Goal: Complete application form

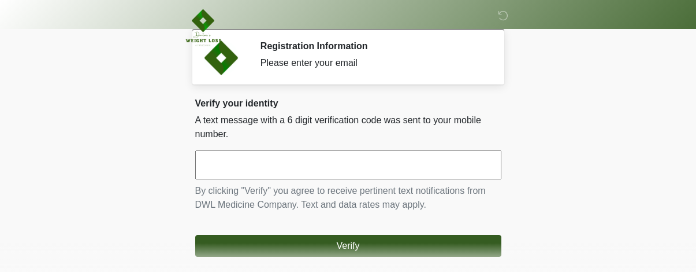
scroll to position [102, 0]
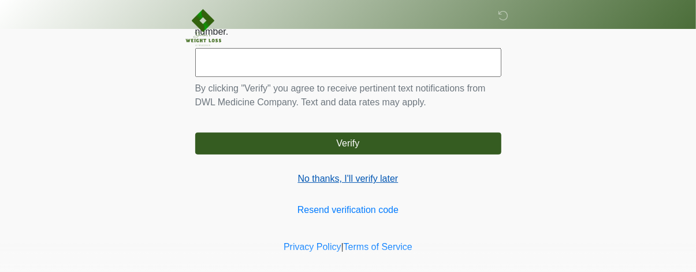
click at [333, 177] on link "No thanks, I'll verify later" at bounding box center [348, 179] width 306 height 14
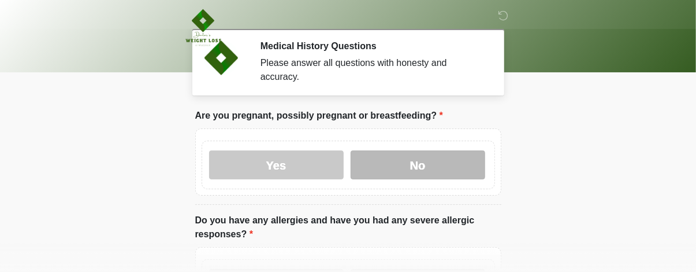
click at [438, 151] on label "No" at bounding box center [418, 164] width 135 height 29
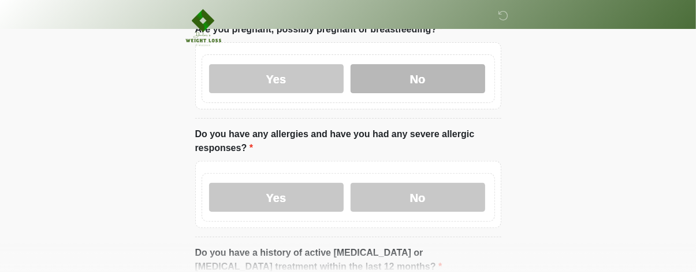
scroll to position [87, 0]
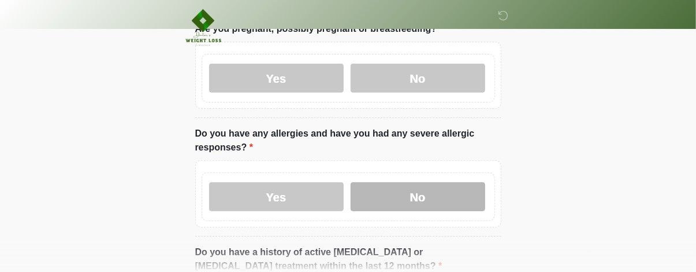
click at [418, 185] on label "No" at bounding box center [418, 196] width 135 height 29
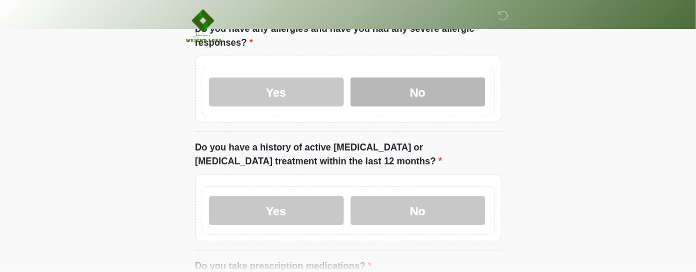
scroll to position [192, 0]
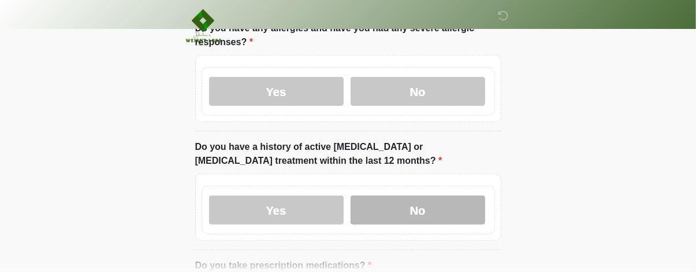
click at [434, 195] on label "No" at bounding box center [418, 209] width 135 height 29
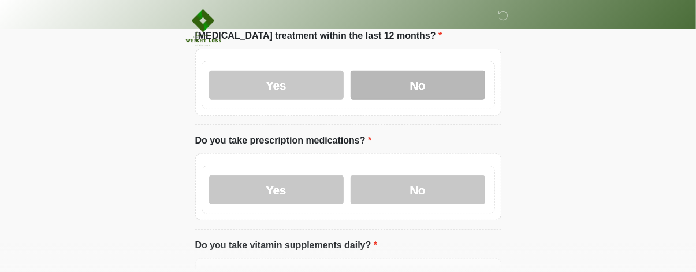
scroll to position [318, 0]
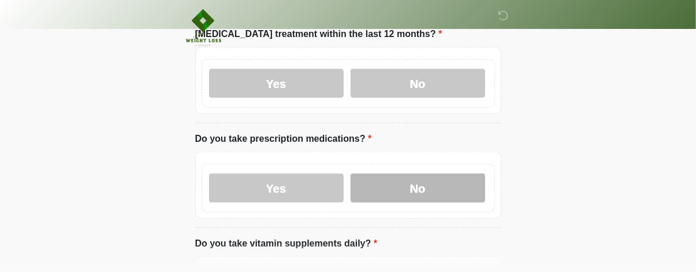
click at [407, 173] on label "No" at bounding box center [418, 187] width 135 height 29
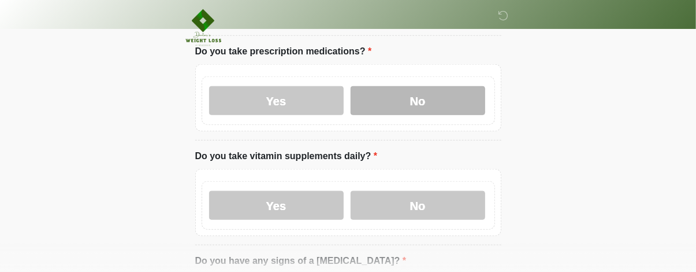
scroll to position [410, 0]
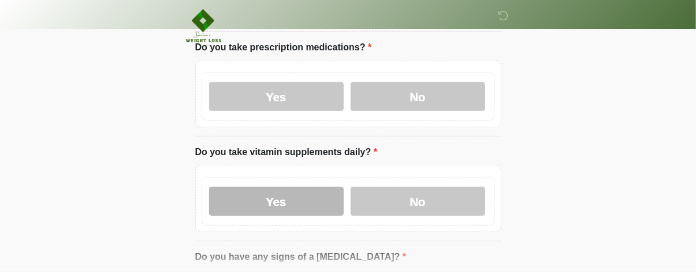
click at [301, 189] on label "Yes" at bounding box center [276, 201] width 135 height 29
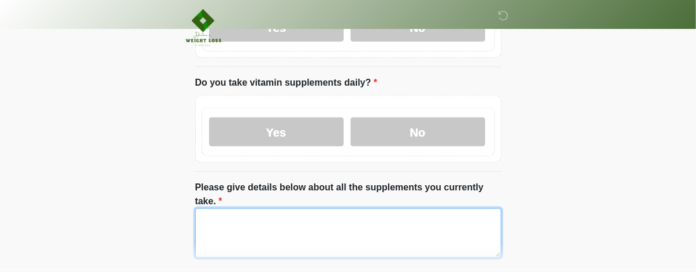
click at [353, 208] on textarea "Please give details below about all the supplements you currently take." at bounding box center [348, 233] width 306 height 50
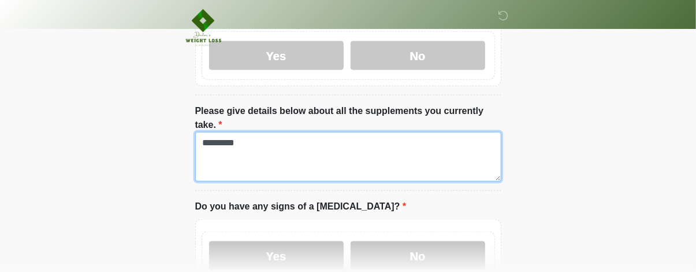
scroll to position [616, 0]
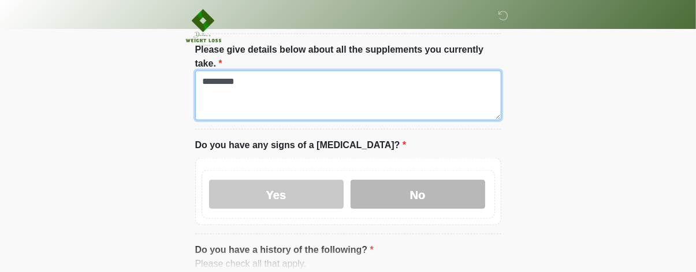
type textarea "*********"
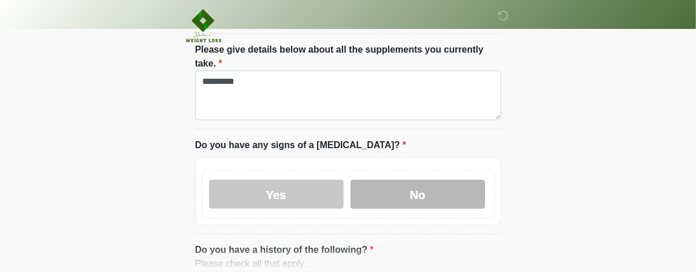
click at [429, 180] on label "No" at bounding box center [418, 194] width 135 height 29
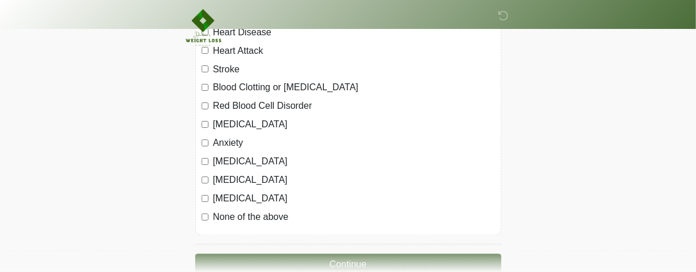
scroll to position [893, 0]
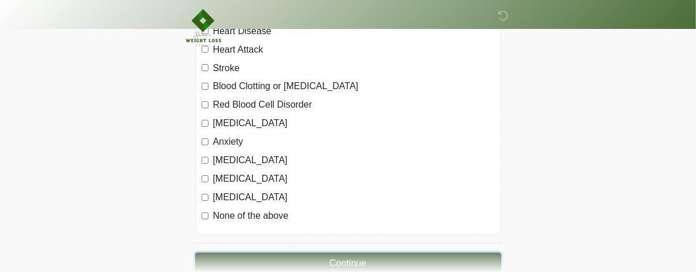
click at [287, 252] on button "Continue" at bounding box center [348, 263] width 306 height 22
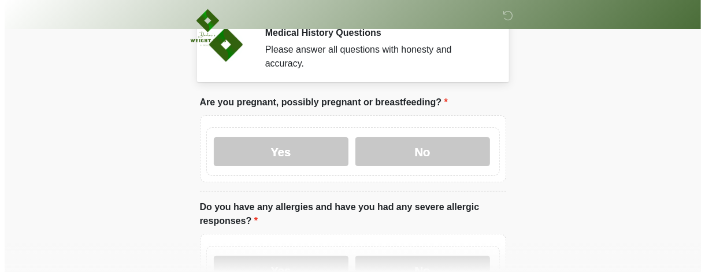
scroll to position [0, 0]
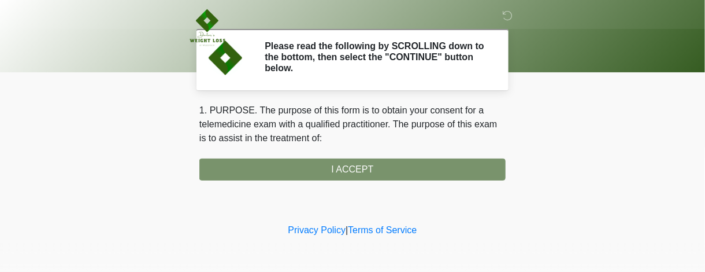
click at [373, 165] on div "1. PURPOSE. The purpose of this form is to obtain your consent for a telemedici…" at bounding box center [352, 141] width 306 height 77
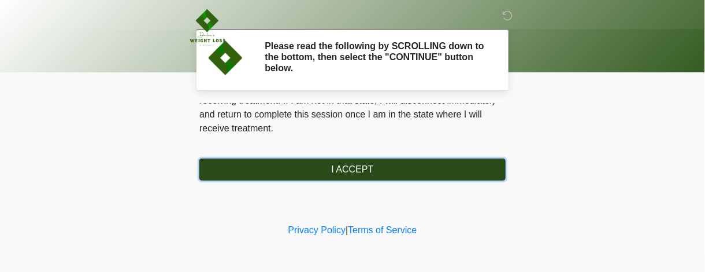
click at [374, 163] on button "I ACCEPT" at bounding box center [352, 169] width 306 height 22
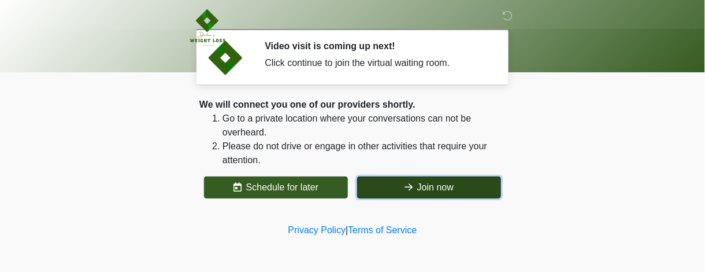
click at [393, 188] on button "Join now" at bounding box center [429, 187] width 144 height 22
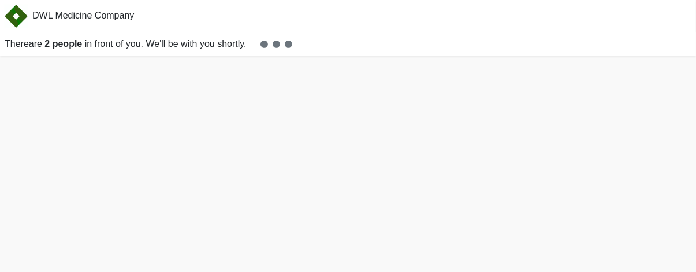
scroll to position [3, 0]
